Goal: Navigation & Orientation: Find specific page/section

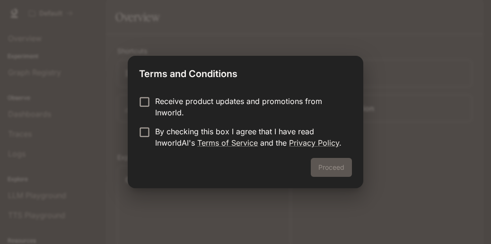
click at [150, 93] on div "Receive product updates and promotions from Inworld. By checking this box I agr…" at bounding box center [246, 123] width 236 height 70
click at [342, 164] on button "Proceed" at bounding box center [331, 167] width 41 height 19
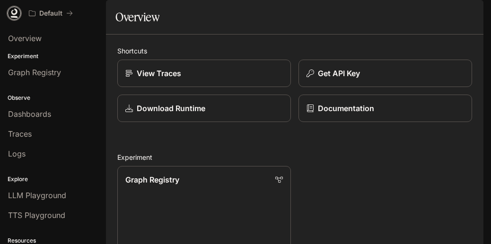
click at [12, 11] on icon at bounding box center [14, 12] width 6 height 7
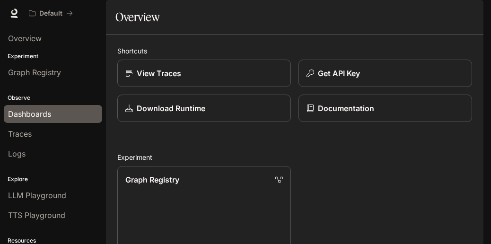
click at [44, 109] on span "Dashboards" at bounding box center [29, 113] width 43 height 11
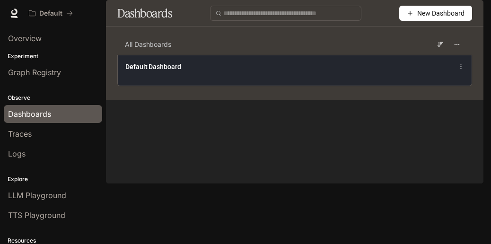
click at [204, 71] on div "Default Dashboard" at bounding box center [220, 66] width 191 height 9
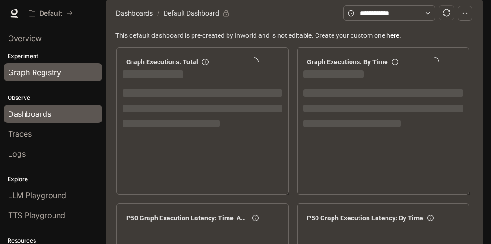
click at [47, 66] on link "Graph Registry" at bounding box center [53, 72] width 98 height 18
